Goal: Transaction & Acquisition: Purchase product/service

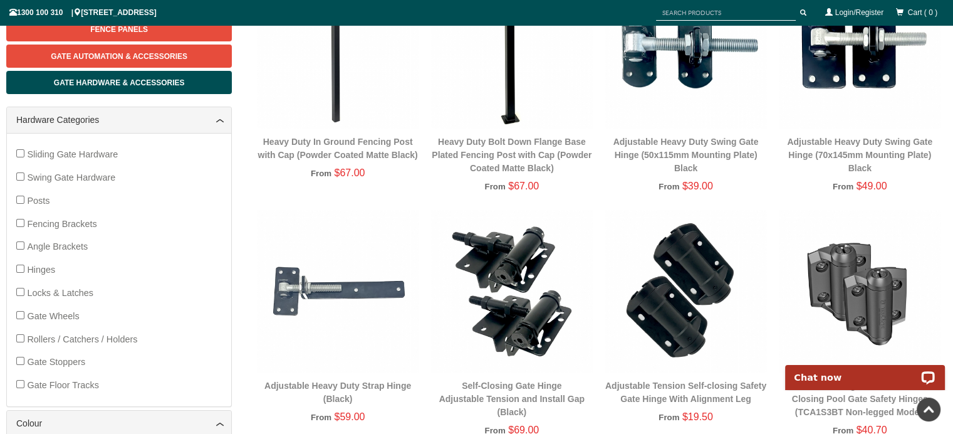
scroll to position [282, 0]
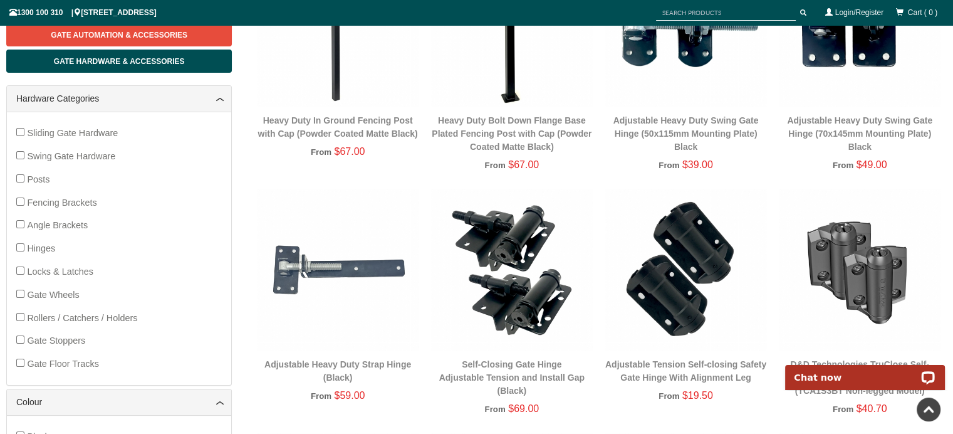
click at [55, 270] on span "Locks & Latches" at bounding box center [60, 271] width 66 height 10
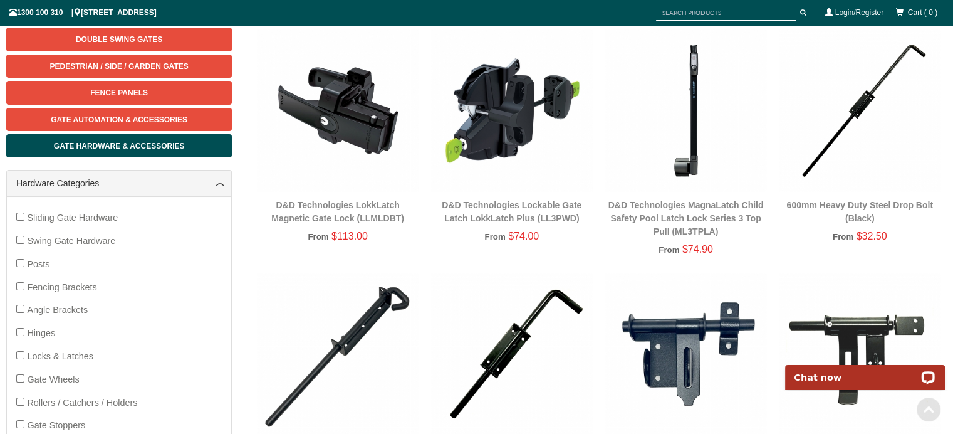
scroll to position [219, 0]
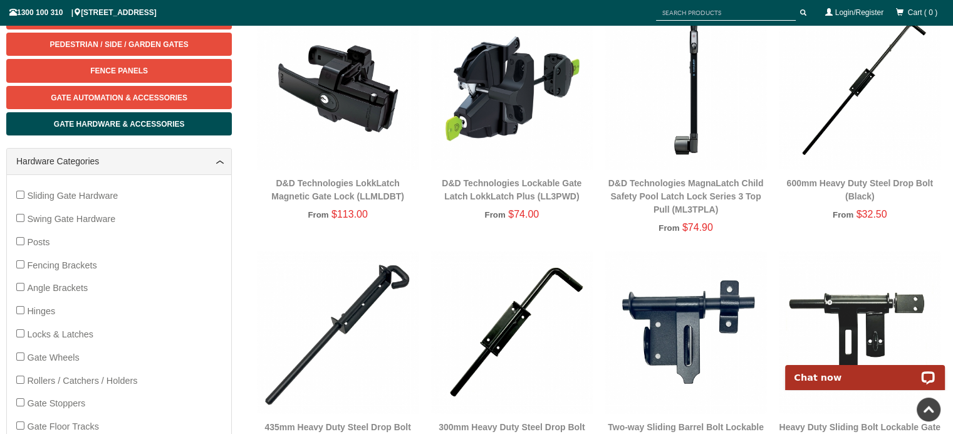
click at [685, 147] on img at bounding box center [687, 89] width 162 height 162
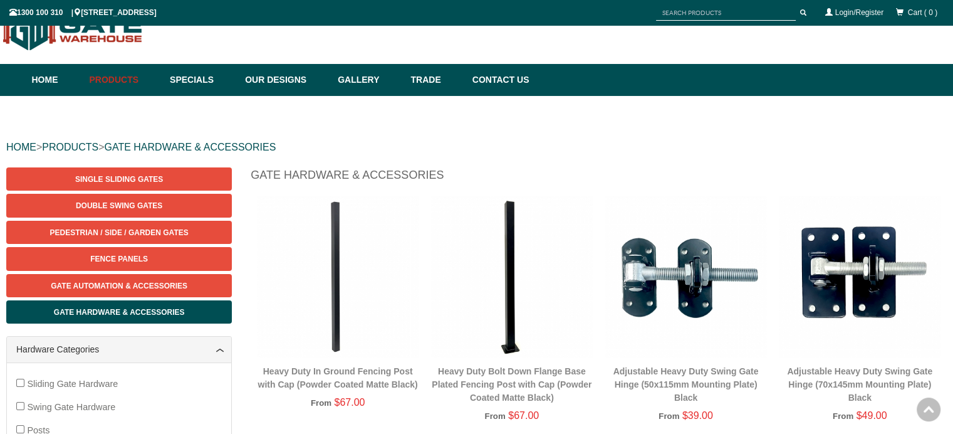
scroll to position [219, 0]
